Goal: Transaction & Acquisition: Subscribe to service/newsletter

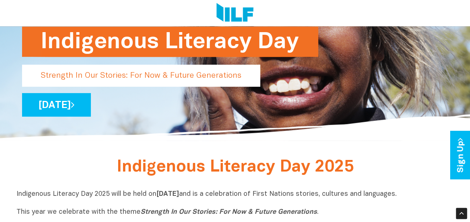
scroll to position [36, 0]
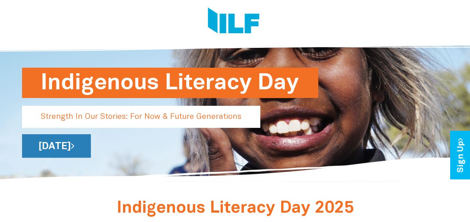
click at [91, 144] on link "[DATE]" at bounding box center [56, 146] width 69 height 24
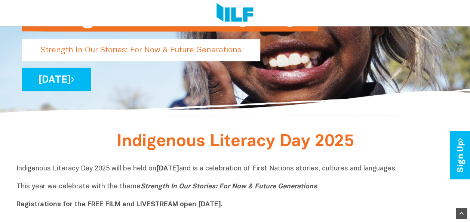
scroll to position [150, 0]
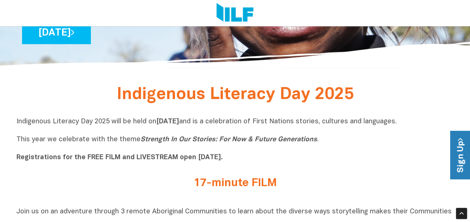
click at [461, 162] on link "Sign Up" at bounding box center [461, 155] width 21 height 48
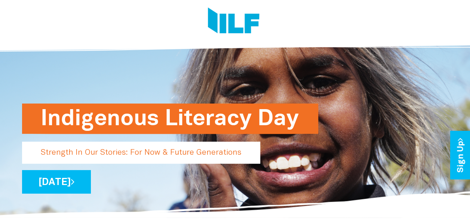
click at [183, 155] on p "Strength In Our Stories: For Now & Future Generations" at bounding box center [141, 153] width 238 height 22
click at [180, 122] on h1 "Indigenous Literacy Day" at bounding box center [170, 119] width 259 height 30
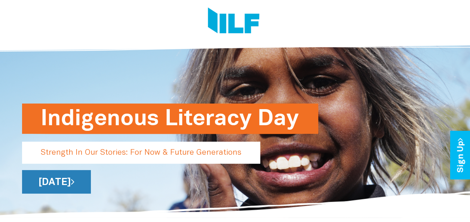
click at [91, 185] on link "[DATE]" at bounding box center [56, 182] width 69 height 24
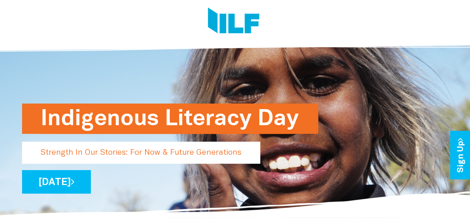
click at [219, 121] on h1 "Indigenous Literacy Day" at bounding box center [170, 119] width 259 height 30
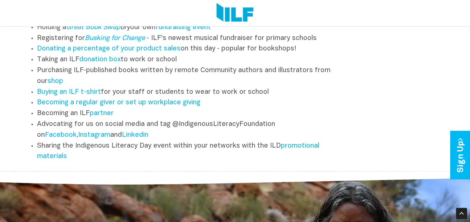
scroll to position [936, 0]
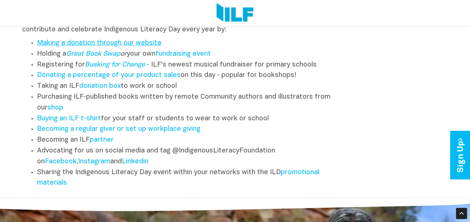
click at [123, 46] on link "Making a donation through our website" at bounding box center [99, 43] width 125 height 6
